Goal: Task Accomplishment & Management: Use online tool/utility

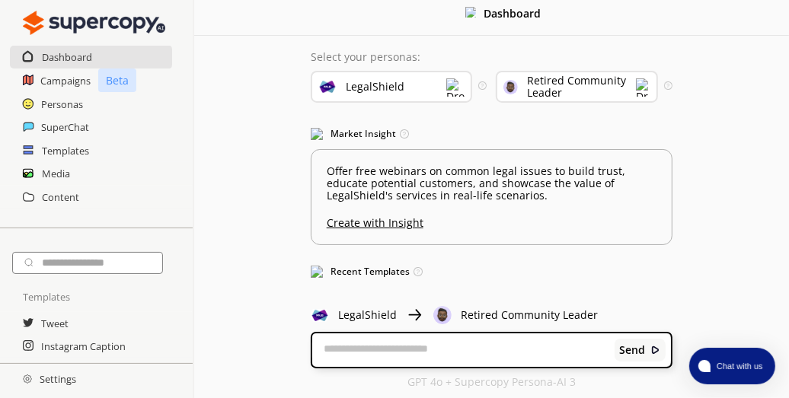
scroll to position [14, 0]
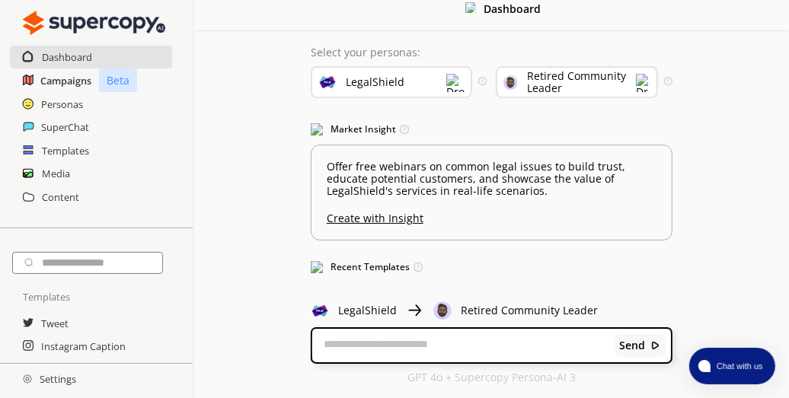
click at [66, 75] on h2 "Campaigns" at bounding box center [65, 80] width 51 height 23
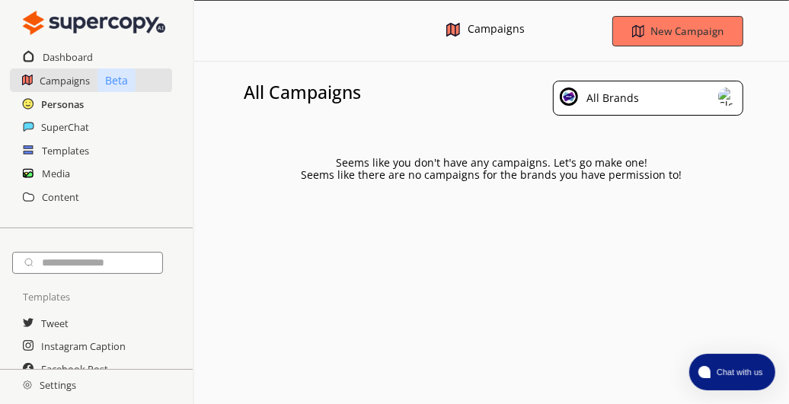
click at [73, 98] on h2 "Personas" at bounding box center [62, 104] width 43 height 23
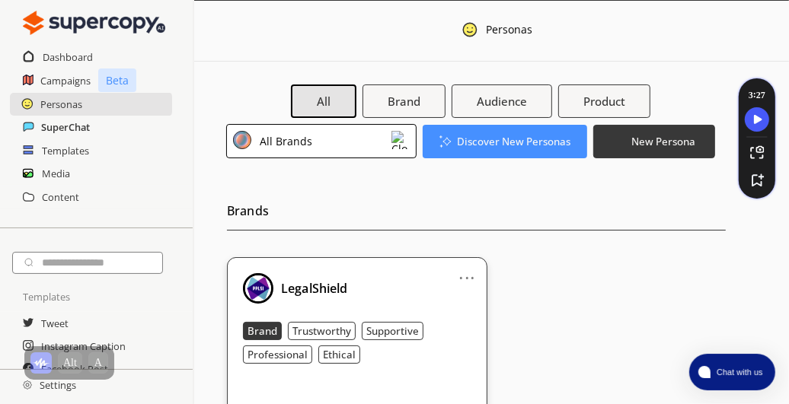
click at [81, 124] on h2 "SuperChat" at bounding box center [65, 127] width 49 height 23
click at [49, 177] on h2 "Media" at bounding box center [56, 173] width 29 height 23
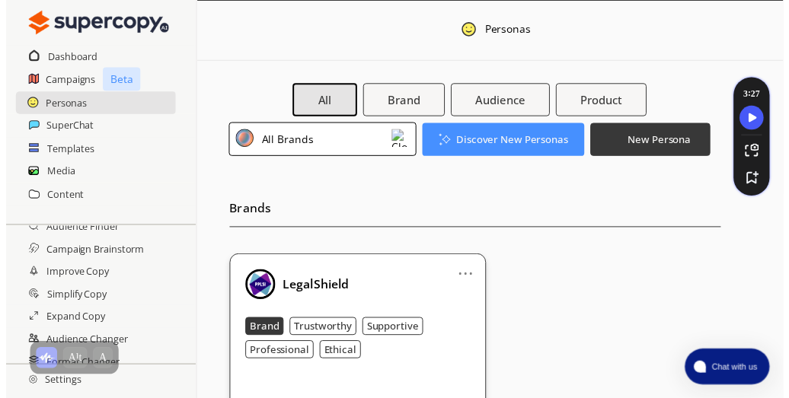
scroll to position [379, 0]
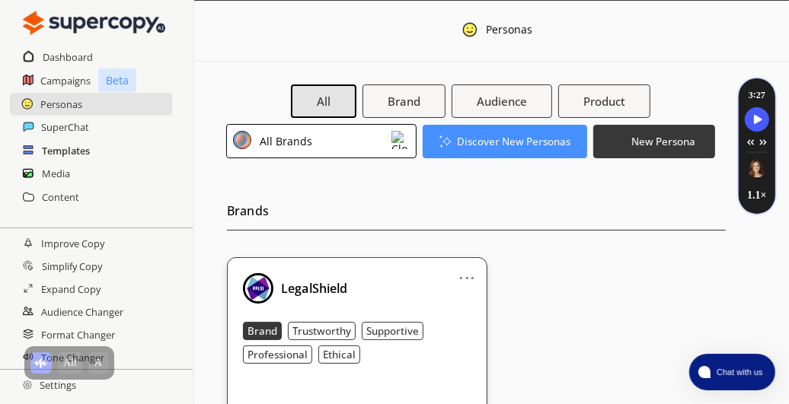
click at [65, 152] on h2 "Templates" at bounding box center [66, 150] width 48 height 23
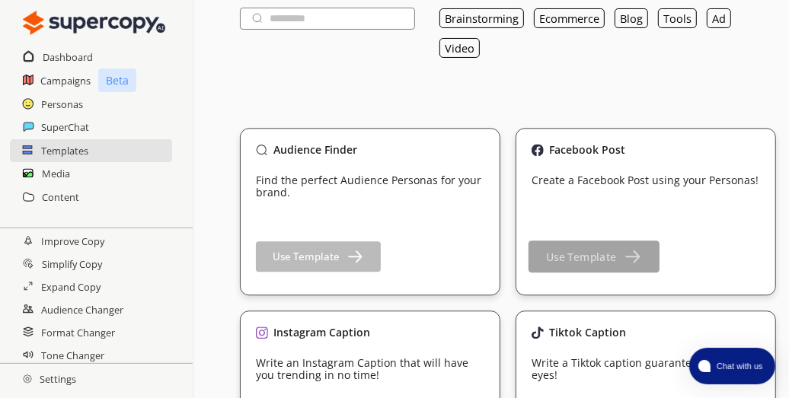
scroll to position [152, 0]
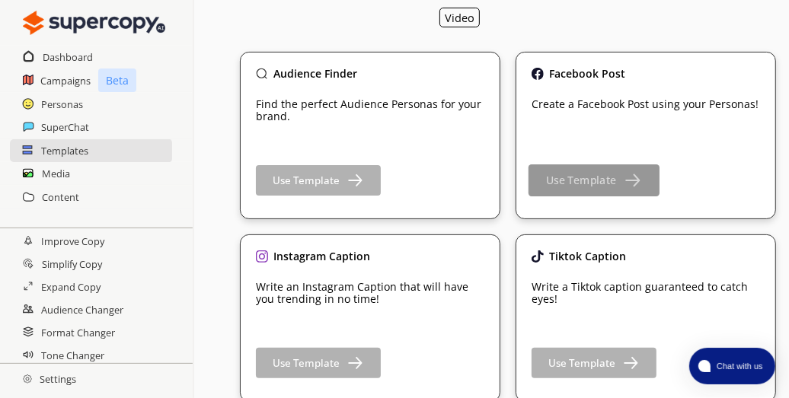
click at [599, 187] on b "Use Template" at bounding box center [581, 181] width 70 height 14
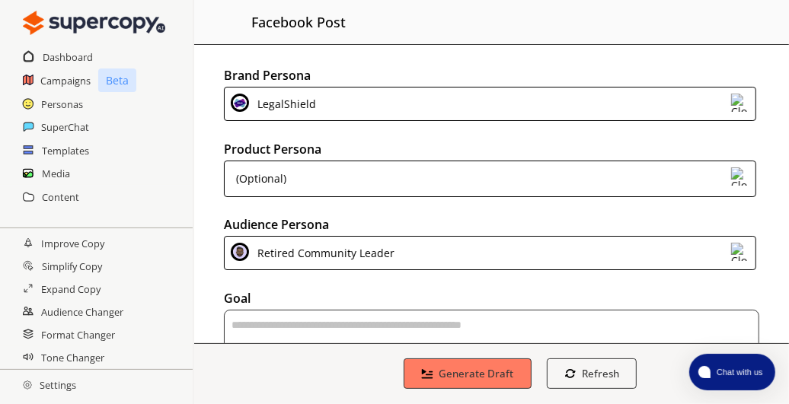
click at [736, 179] on img at bounding box center [740, 176] width 18 height 18
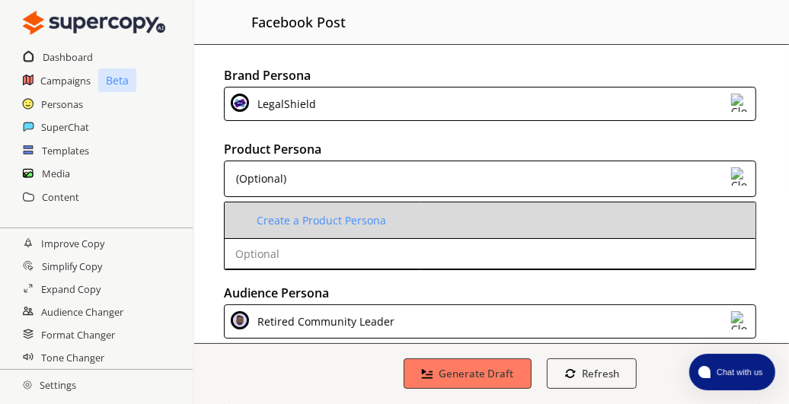
click at [455, 219] on li "Create a Product Persona" at bounding box center [490, 221] width 531 height 37
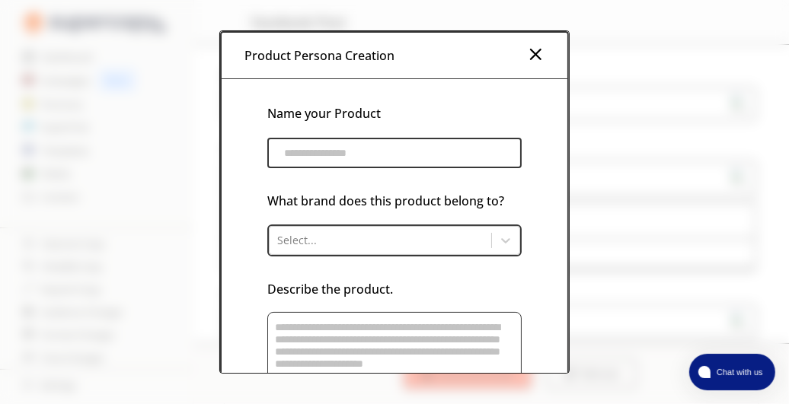
click at [535, 61] on img at bounding box center [535, 54] width 18 height 18
